Goal: Information Seeking & Learning: Check status

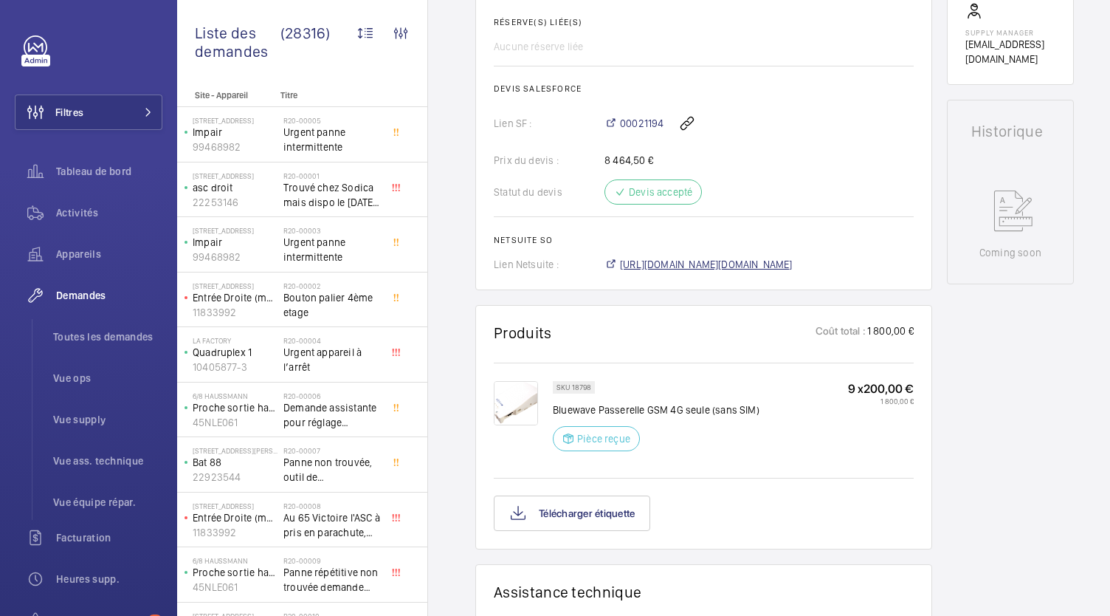
scroll to position [752, 0]
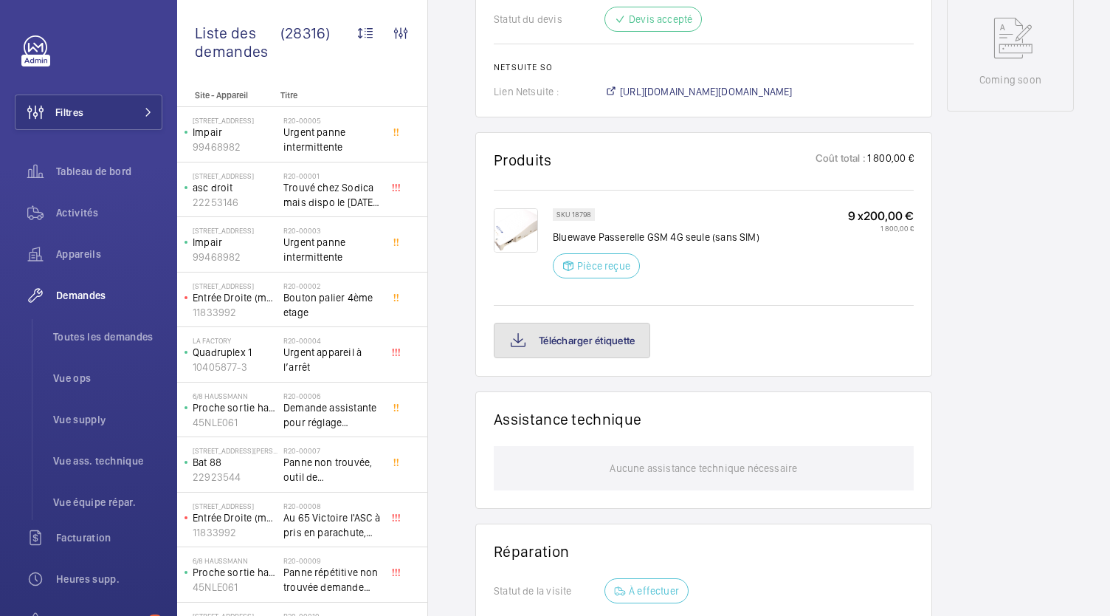
click at [602, 355] on button "Télécharger étiquette" at bounding box center [572, 340] width 156 height 35
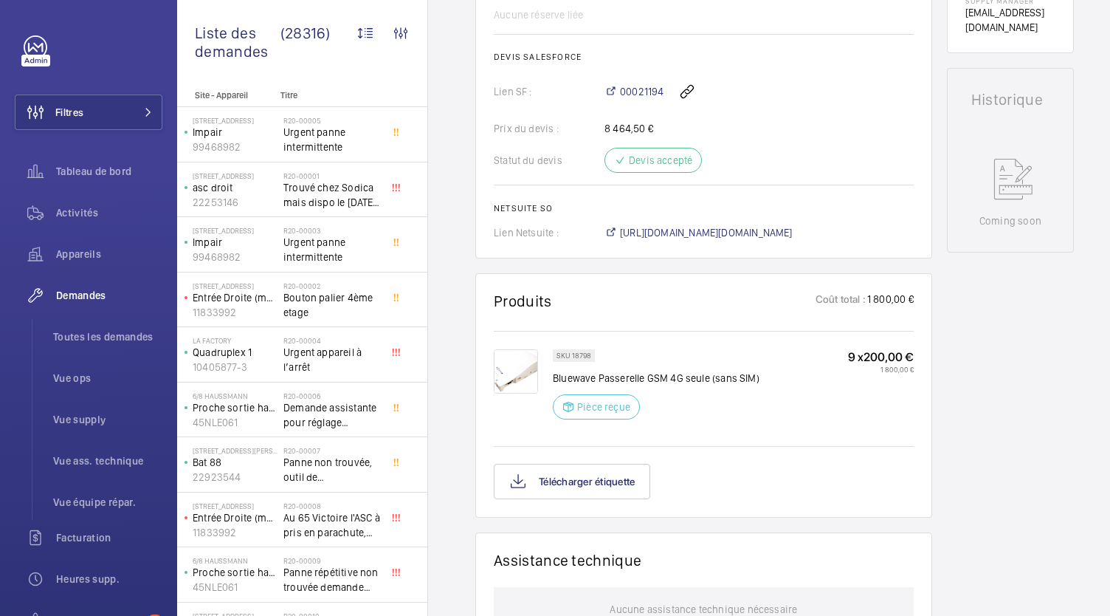
scroll to position [615, 0]
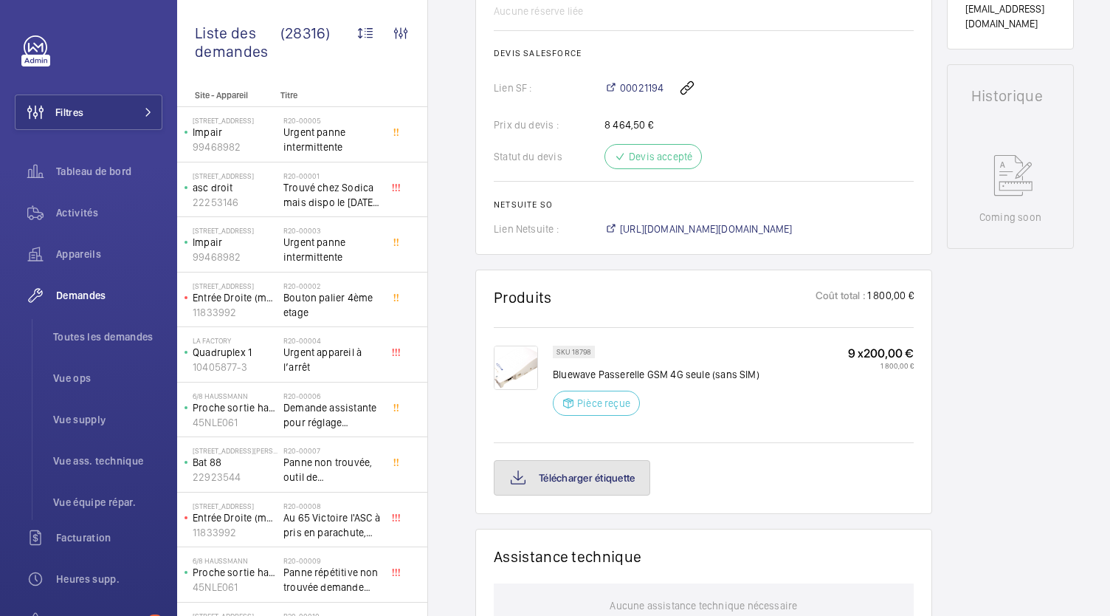
click at [623, 467] on button "Télécharger étiquette" at bounding box center [572, 477] width 156 height 35
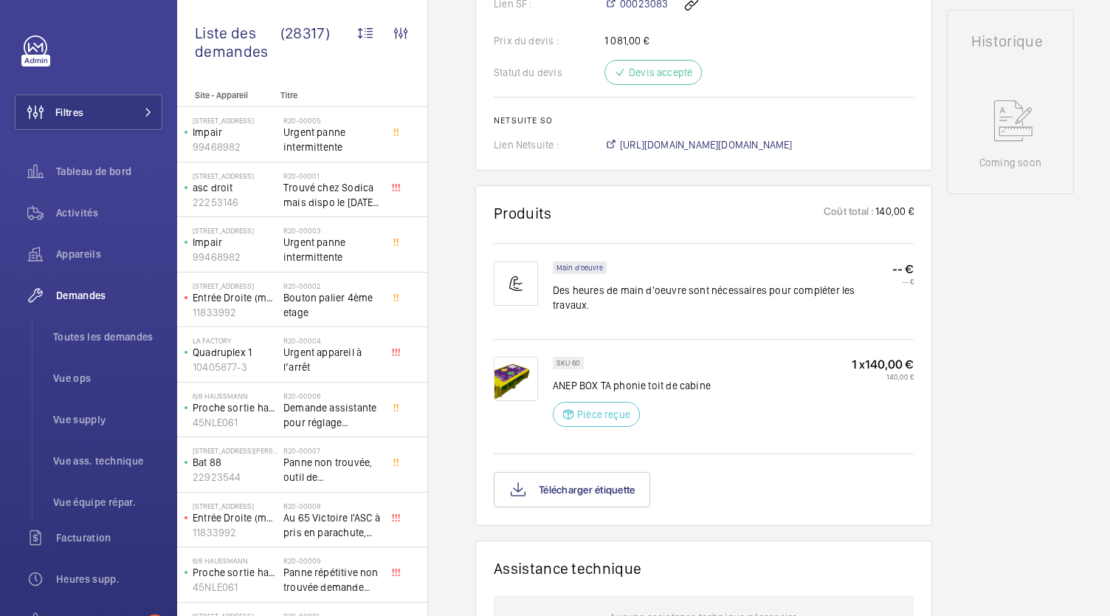
scroll to position [645, 0]
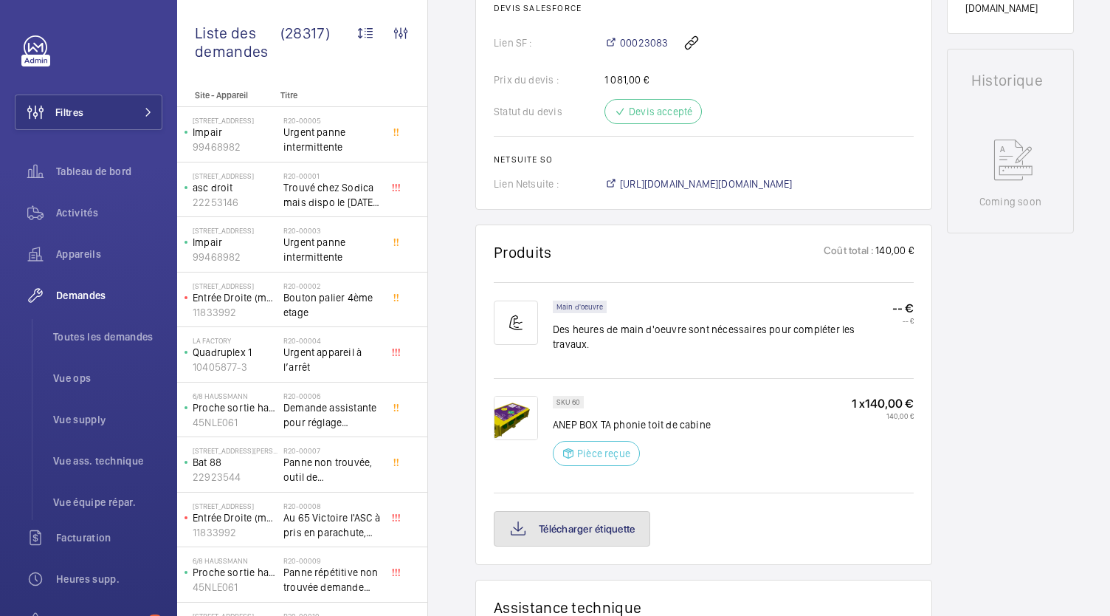
click at [593, 518] on button "Télécharger étiquette" at bounding box center [572, 528] width 156 height 35
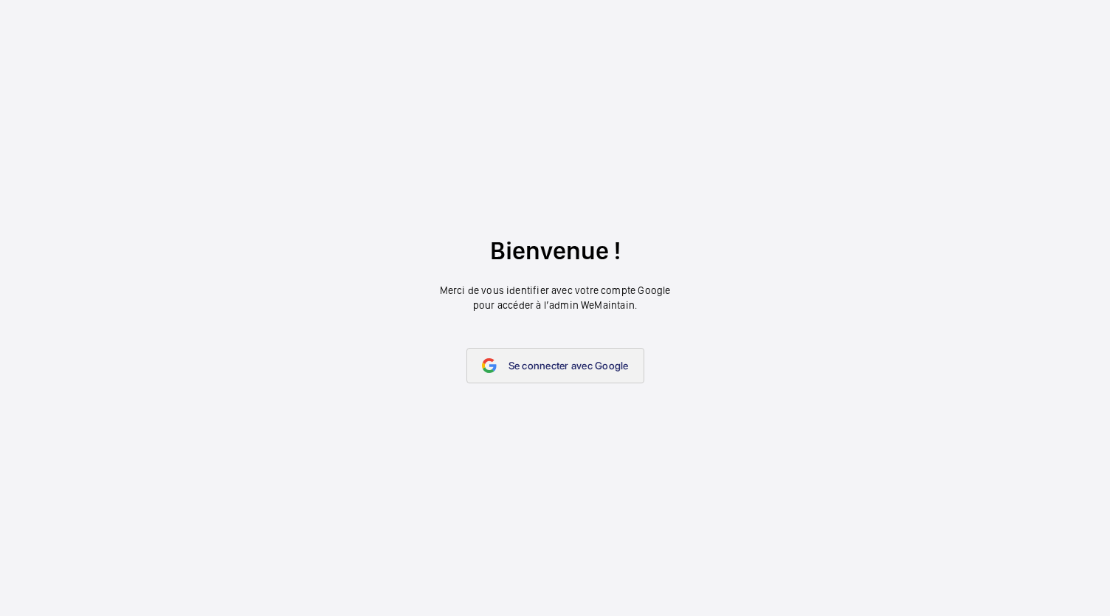
click at [543, 364] on span "Se connecter avec Google" at bounding box center [569, 365] width 120 height 12
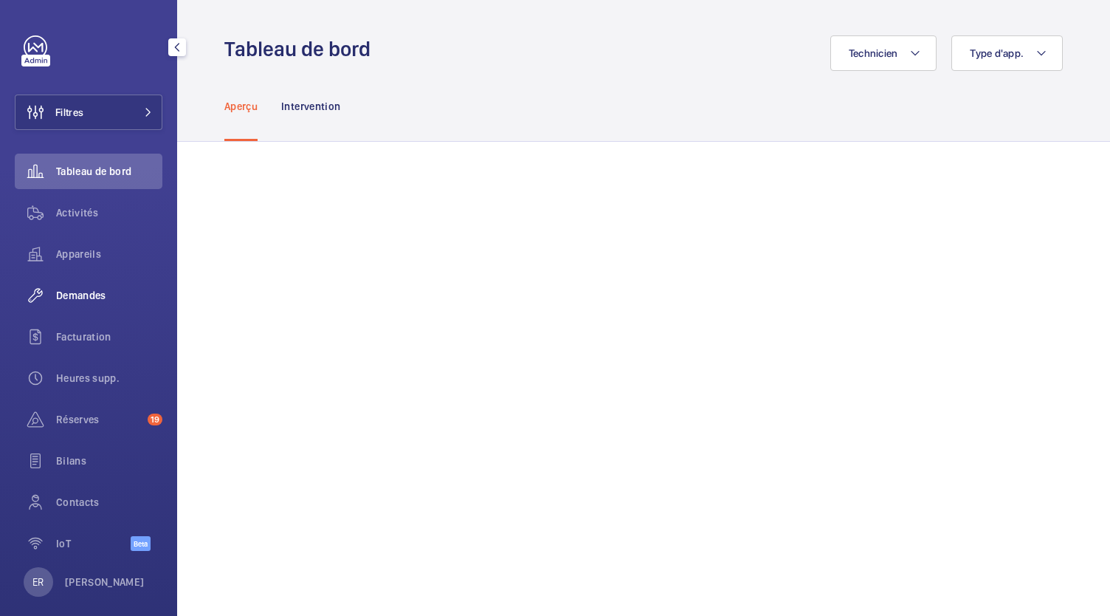
click at [86, 304] on div "Demandes" at bounding box center [89, 295] width 148 height 35
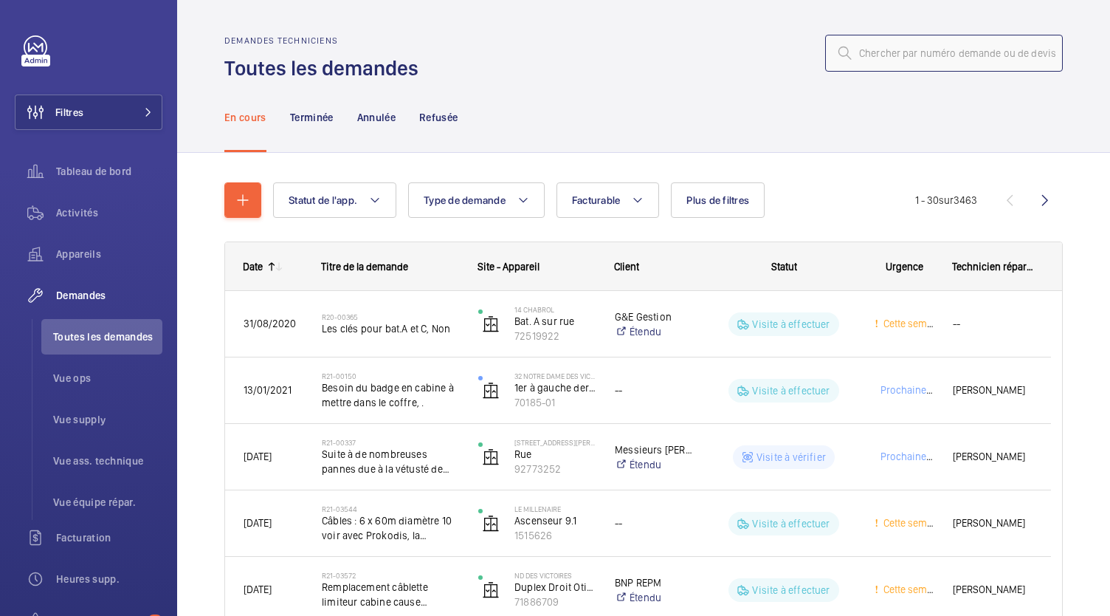
click at [868, 64] on input "text" at bounding box center [944, 53] width 238 height 37
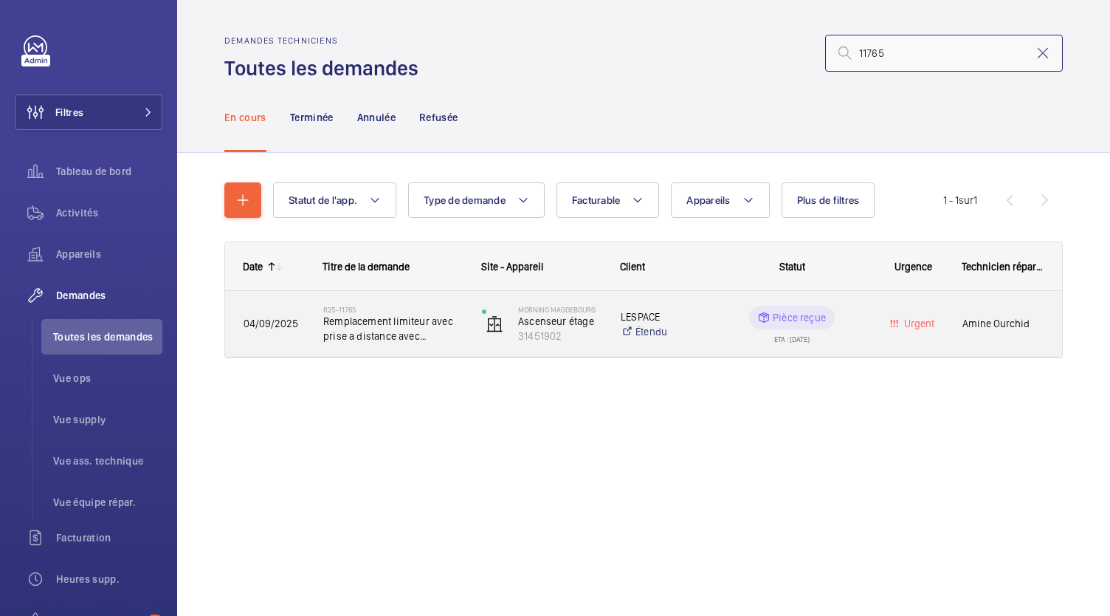
type input "11765"
click at [408, 337] on span "Remplacement limiteur avec prise a distance avec cablette et poulie tendeuse" at bounding box center [393, 329] width 140 height 30
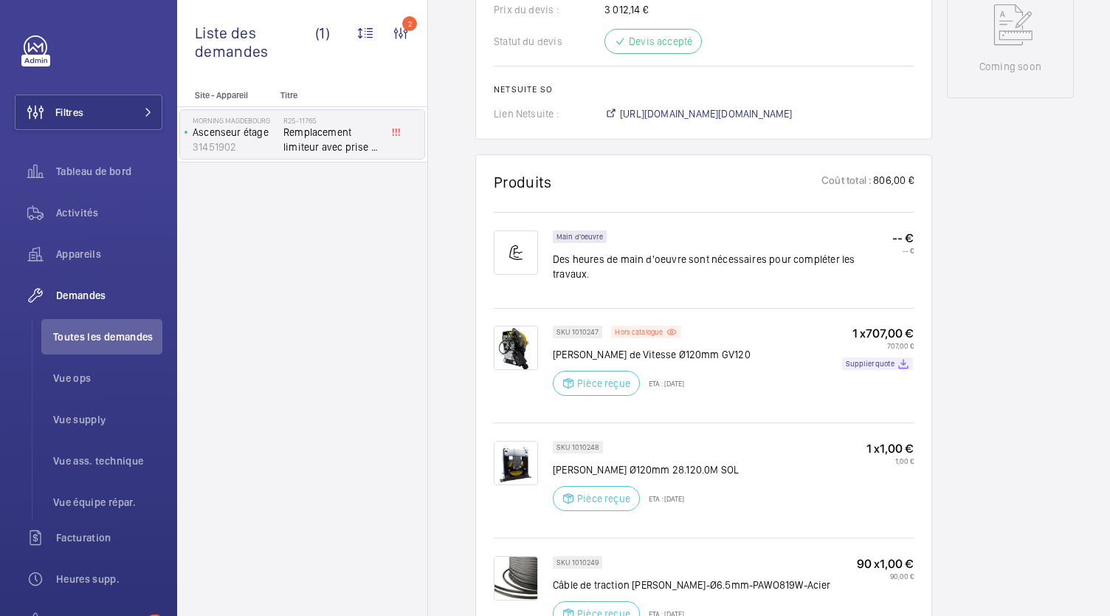
scroll to position [803, 0]
click at [746, 105] on span "https://6461500.app.netsuite.com/app/accounting/transactions/salesord.nl?id=300…" at bounding box center [706, 112] width 173 height 15
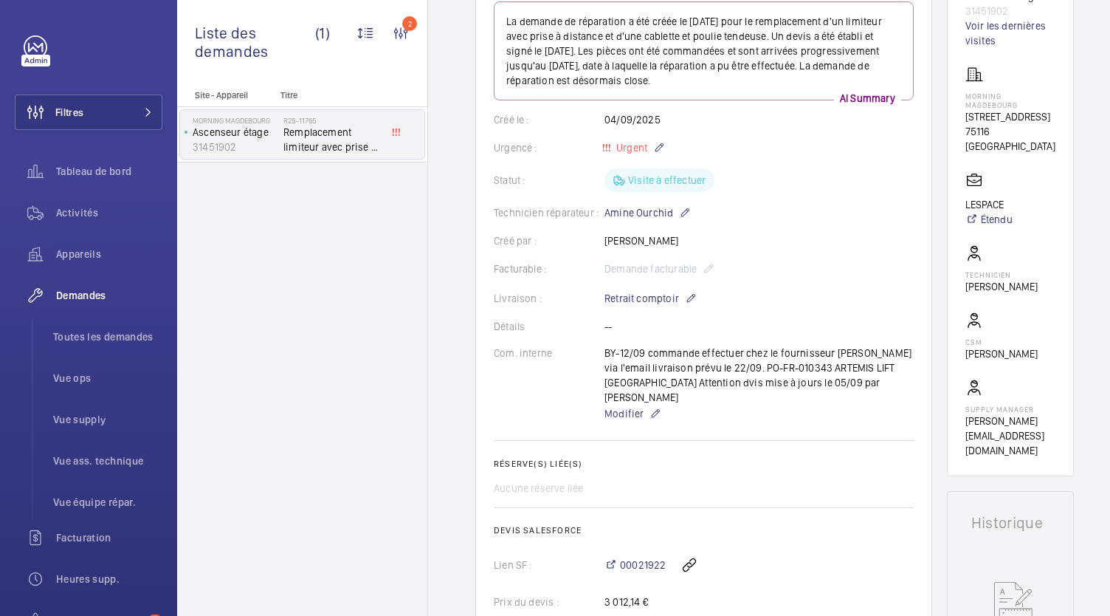
scroll to position [89, 0]
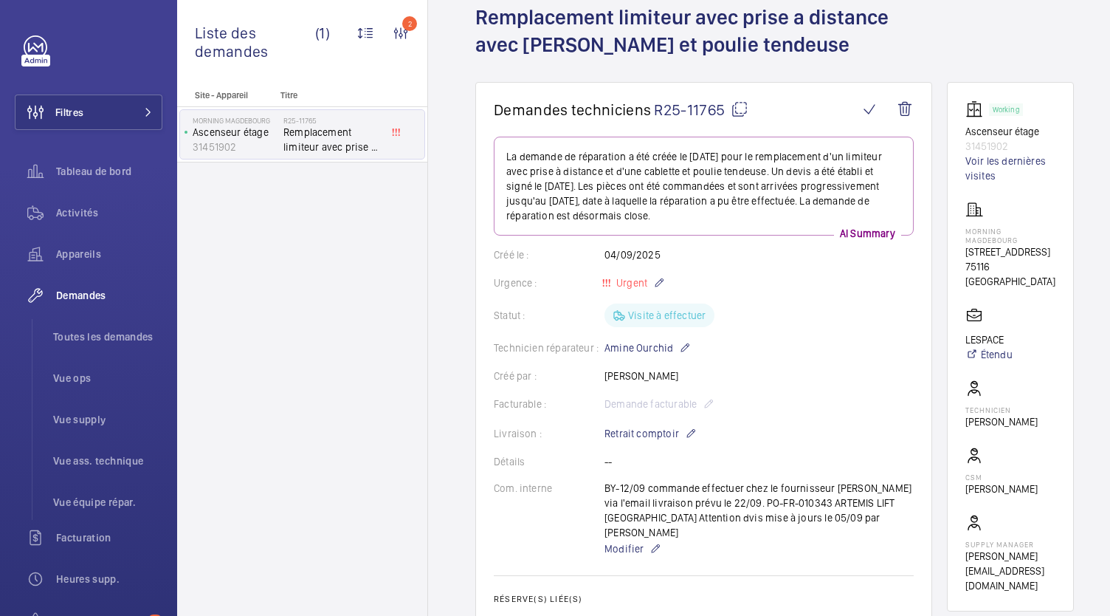
click at [755, 98] on wm-front-card "Demandes techniciens R25-11765 La demande de réparation a été créée le [DATE] p…" at bounding box center [703, 474] width 457 height 785
click at [145, 327] on li "Toutes les demandes" at bounding box center [101, 336] width 121 height 35
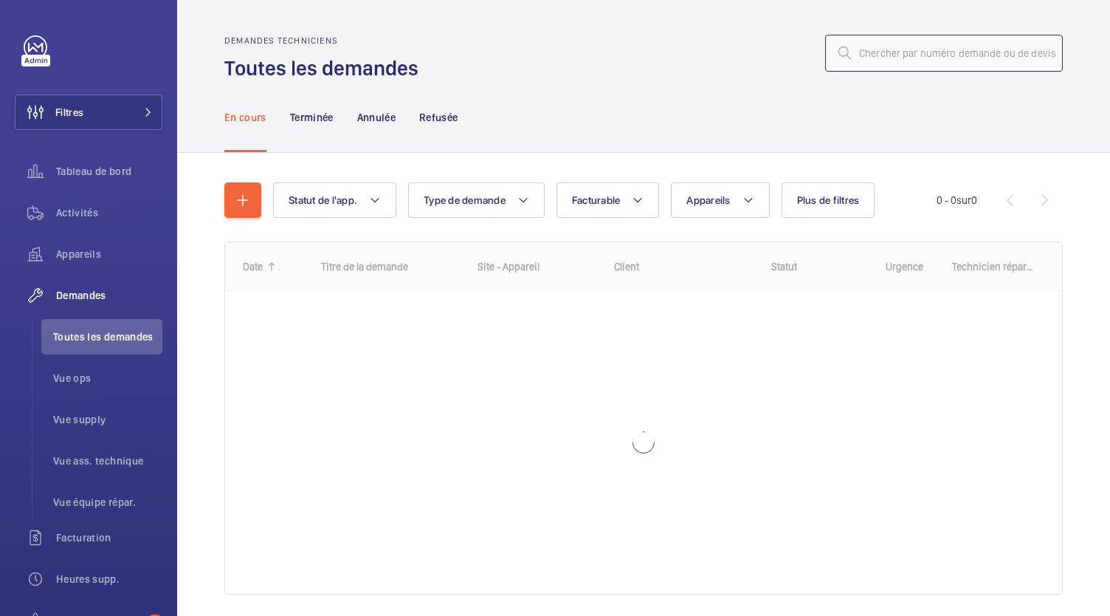
click at [950, 52] on input "text" at bounding box center [944, 53] width 238 height 37
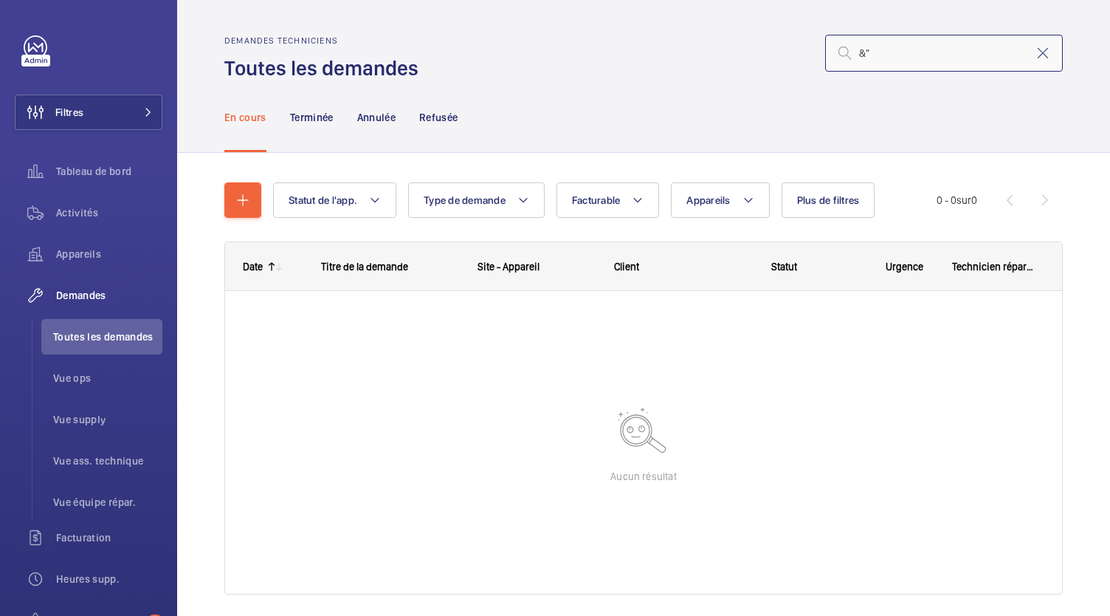
type input "&"
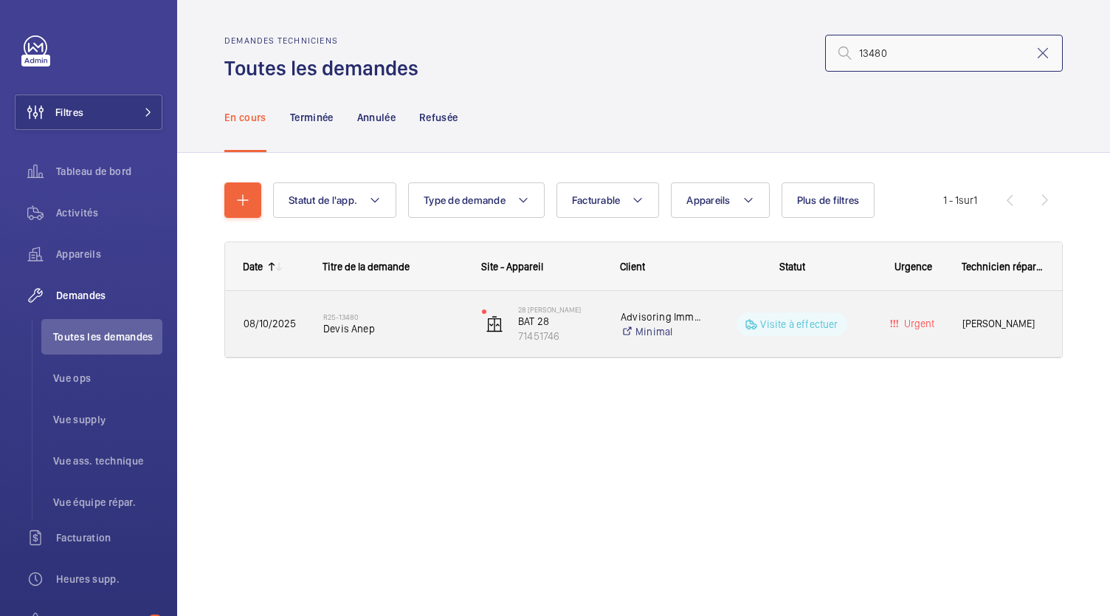
type input "13480"
click at [339, 314] on h2 "R25-13480" at bounding box center [393, 316] width 140 height 9
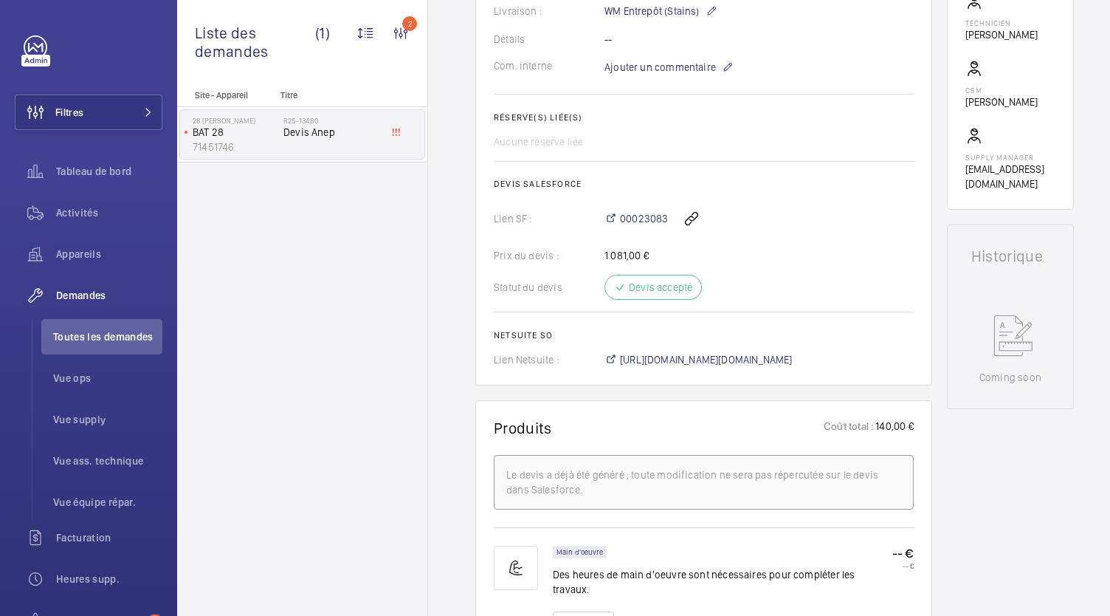
scroll to position [494, 0]
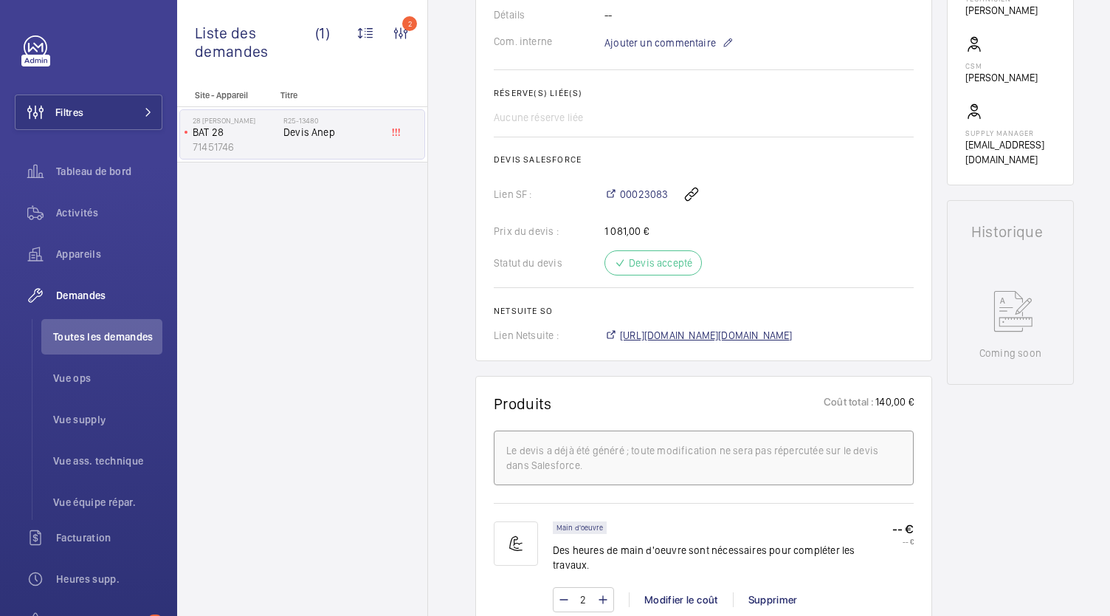
click at [692, 328] on span "https://6461500.app.netsuite.com/app/accounting/transactions/salesord.nl?id=308…" at bounding box center [706, 335] width 173 height 15
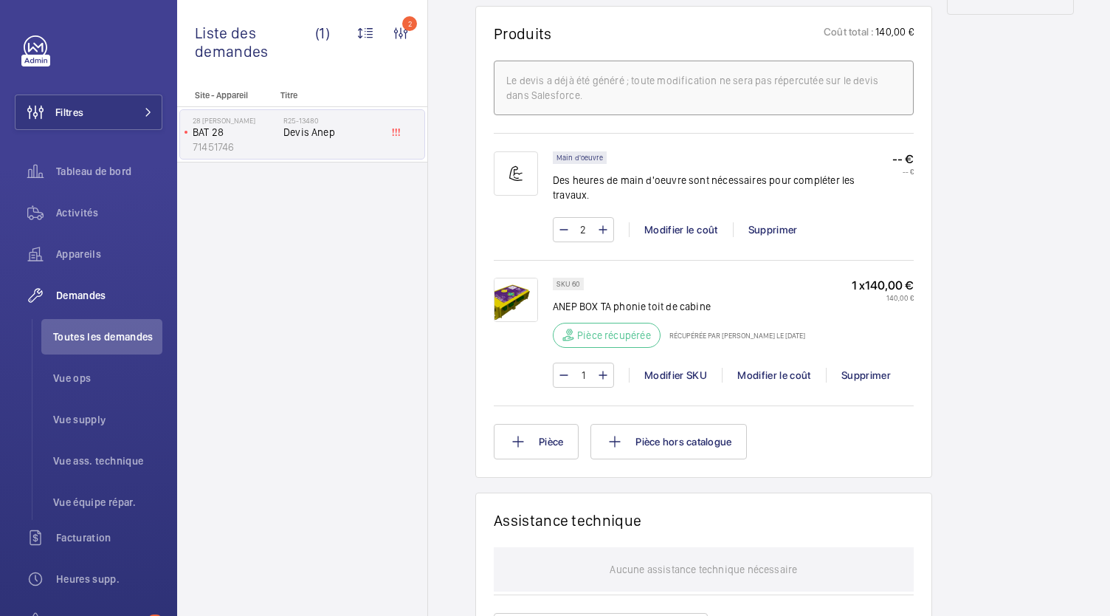
scroll to position [856, 0]
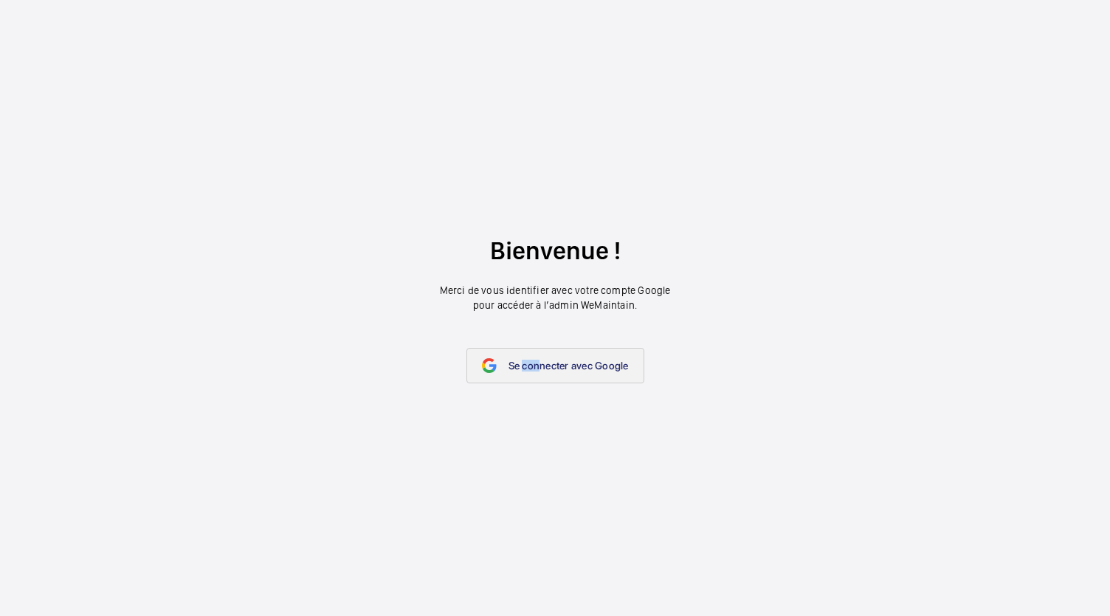
drag, startPoint x: 540, startPoint y: 383, endPoint x: 523, endPoint y: 350, distance: 37.0
click at [523, 350] on wm-front-google-login "Bienvenue ! Merci de vous identifier avec votre compte Google pour accéder à l’…" at bounding box center [555, 308] width 1110 height 616
click at [523, 350] on link "Se connecter avec Google" at bounding box center [556, 365] width 178 height 35
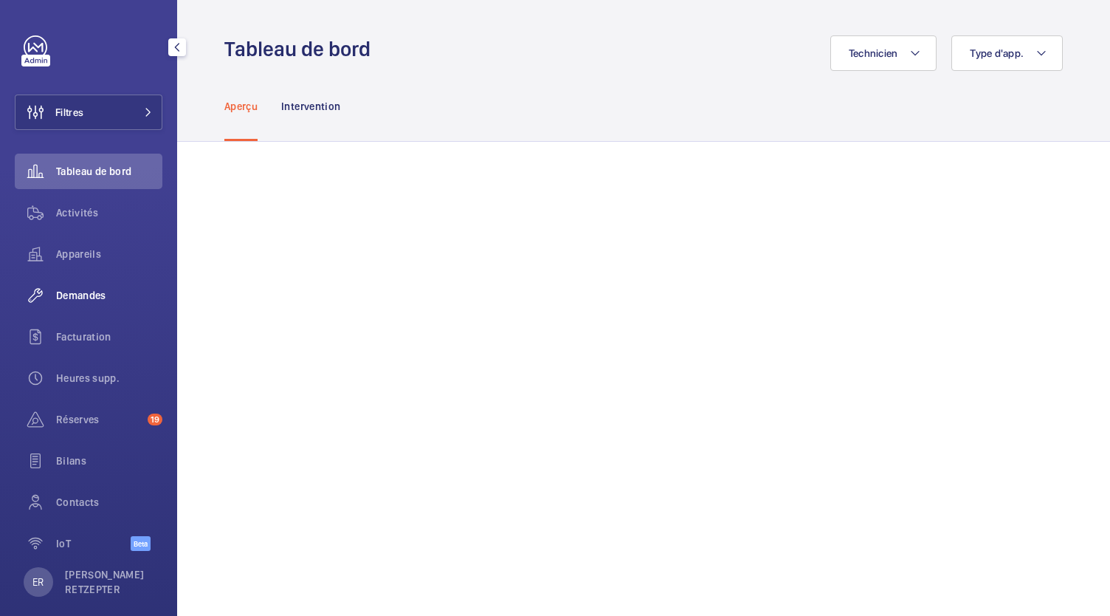
click at [100, 299] on span "Demandes" at bounding box center [109, 295] width 106 height 15
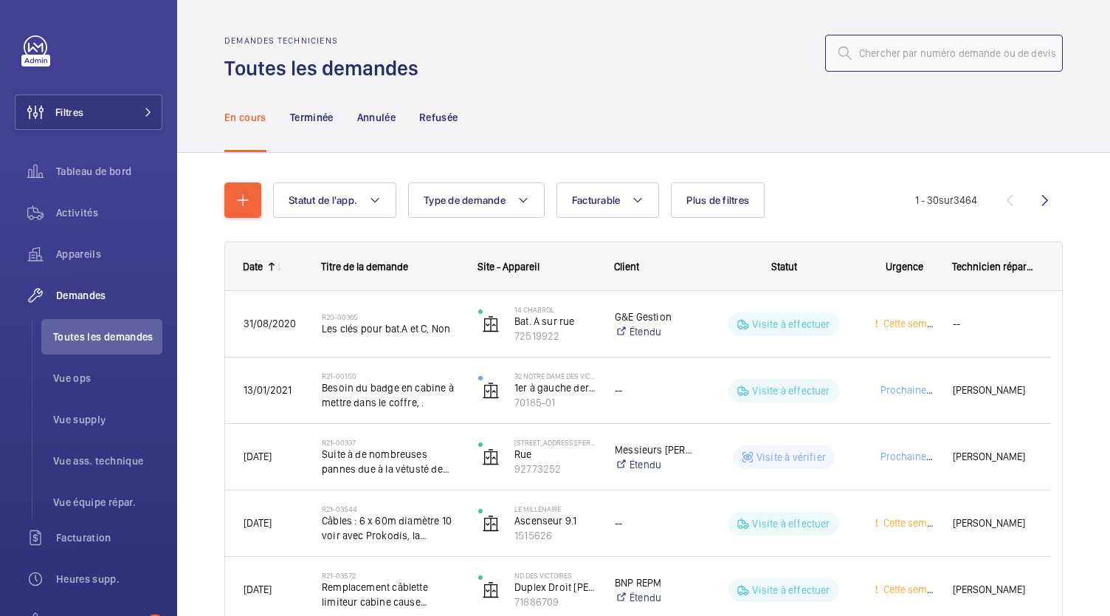
click at [899, 56] on input "text" at bounding box center [944, 53] width 238 height 37
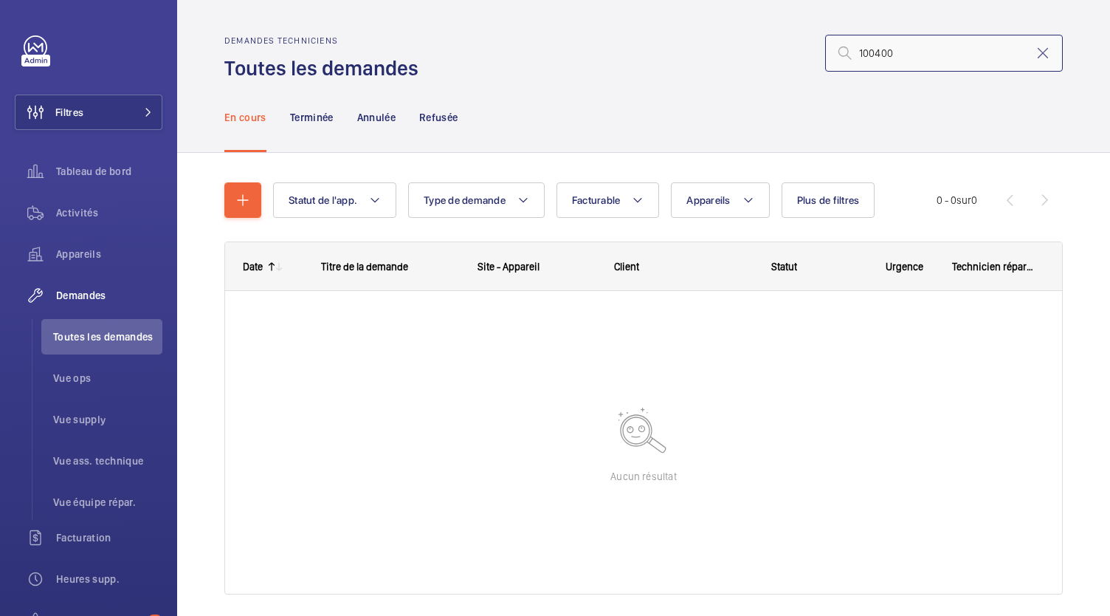
click at [846, 55] on input "100400" at bounding box center [944, 53] width 238 height 37
type input "R25-100400"
click at [321, 122] on p "Terminée" at bounding box center [312, 117] width 44 height 15
click at [371, 114] on p "Annulée" at bounding box center [376, 117] width 38 height 15
click at [438, 114] on p "Refusée" at bounding box center [438, 117] width 38 height 15
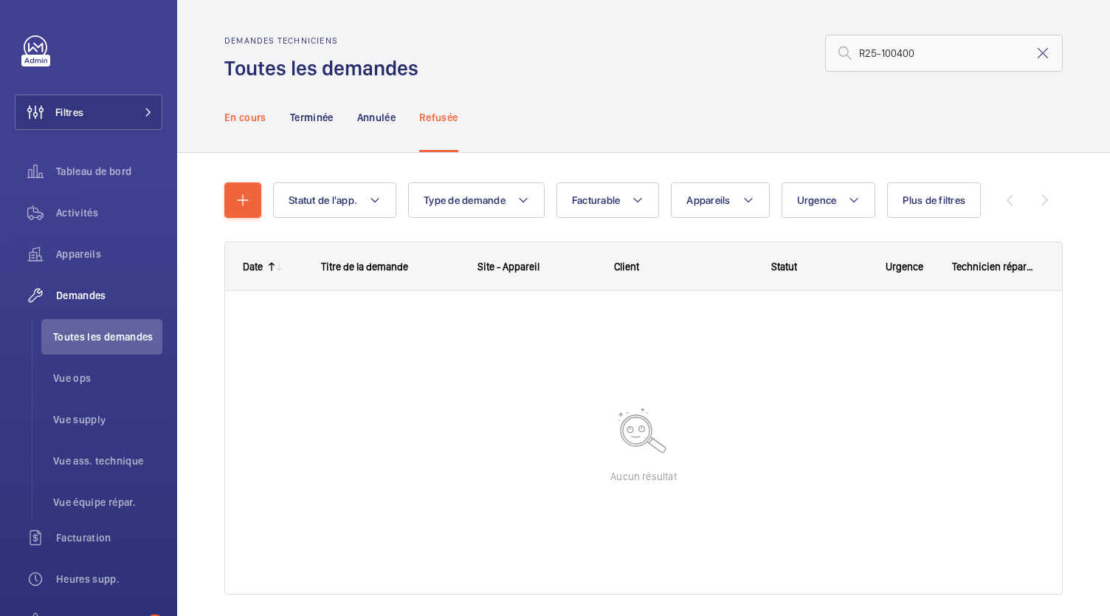
click at [249, 117] on p "En cours" at bounding box center [245, 117] width 42 height 15
